Goal: Information Seeking & Learning: Learn about a topic

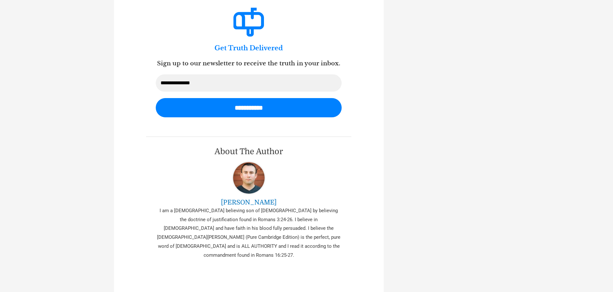
scroll to position [742, 0]
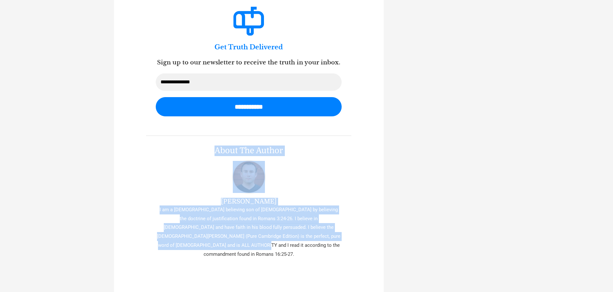
drag, startPoint x: 216, startPoint y: 99, endPoint x: 276, endPoint y: 200, distance: 117.6
click at [276, 200] on div "About The Author [PERSON_NAME] I am a [DEMOGRAPHIC_DATA] believing son of [DEMO…" at bounding box center [248, 202] width 205 height 133
copy div "About The Author [PERSON_NAME] I am a [DEMOGRAPHIC_DATA] believing son of [DEMO…"
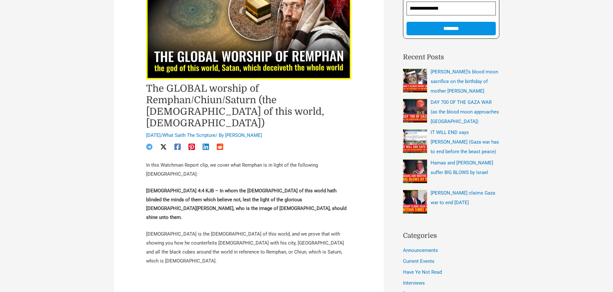
scroll to position [95, 0]
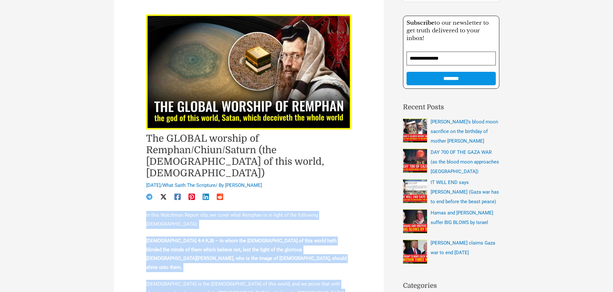
drag, startPoint x: 237, startPoint y: 262, endPoint x: 142, endPoint y: 196, distance: 116.3
copy div "In this Watchman Report clip, we cover what Remphan is in light of the followin…"
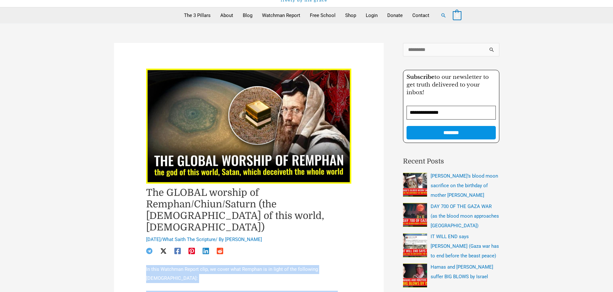
scroll to position [29, 0]
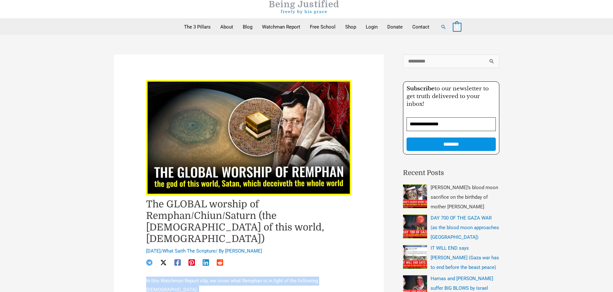
click at [465, 188] on span "[PERSON_NAME]’s blood moon sacrifice on the birthday of mother [PERSON_NAME]" at bounding box center [463, 197] width 67 height 25
click at [468, 197] on span "[PERSON_NAME]’s blood moon sacrifice on the birthday of mother [PERSON_NAME]" at bounding box center [463, 197] width 67 height 25
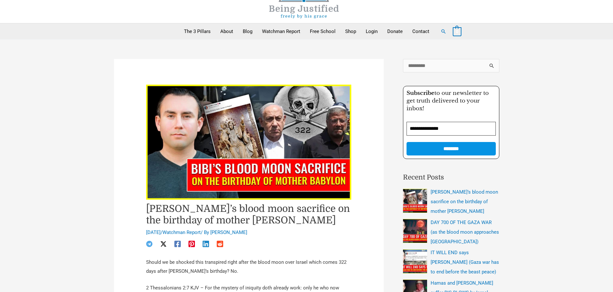
scroll to position [24, 0]
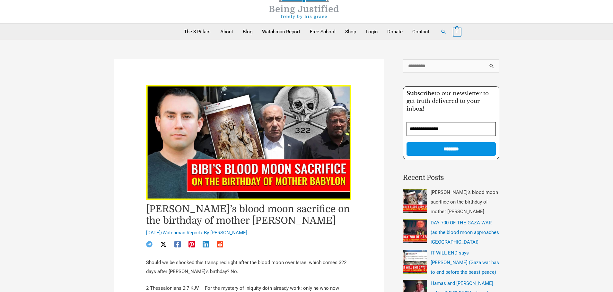
click at [472, 204] on span "[PERSON_NAME]’s blood moon sacrifice on the birthday of mother [PERSON_NAME]" at bounding box center [463, 202] width 67 height 25
